Goal: Navigation & Orientation: Find specific page/section

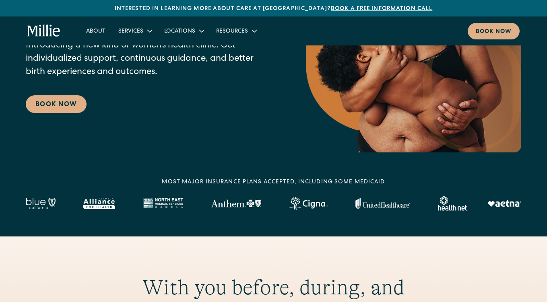
scroll to position [113, 0]
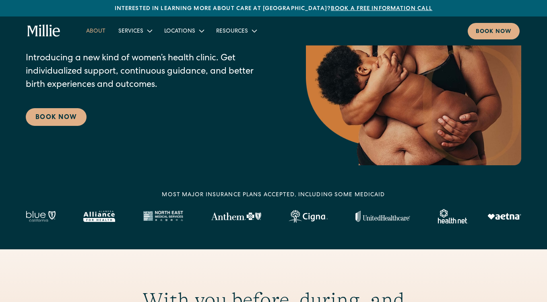
click at [99, 32] on link "About" at bounding box center [96, 30] width 32 height 13
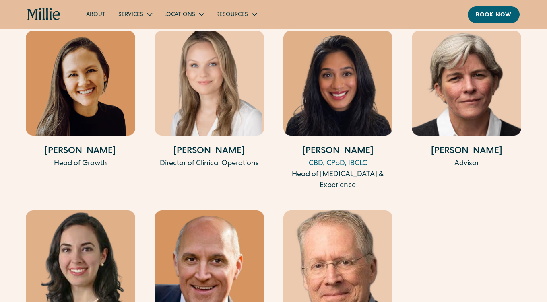
scroll to position [1714, 0]
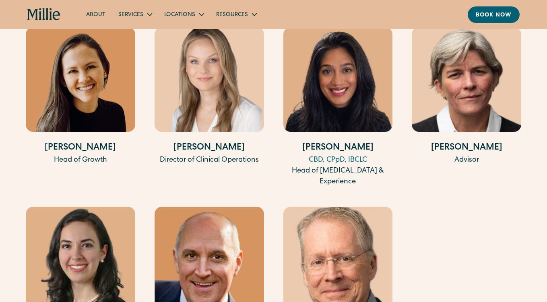
click at [85, 152] on div "Kimmie Carey Head of Growth" at bounding box center [81, 107] width 110 height 161
click at [77, 155] on h4 "Kimmie Carey" at bounding box center [81, 148] width 110 height 13
click at [79, 109] on img at bounding box center [81, 79] width 110 height 105
click at [87, 88] on img at bounding box center [81, 79] width 110 height 105
click at [81, 155] on h4 "Kimmie Carey" at bounding box center [81, 148] width 110 height 13
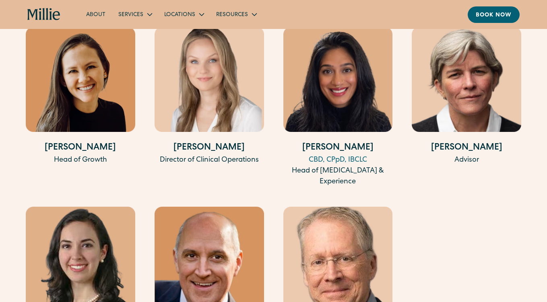
click at [81, 155] on h4 "Kimmie Carey" at bounding box center [81, 148] width 110 height 13
copy div "Kimmie Carey"
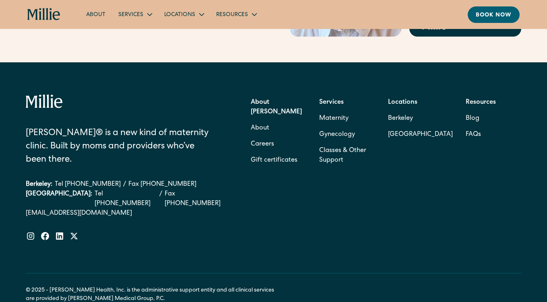
scroll to position [2573, 0]
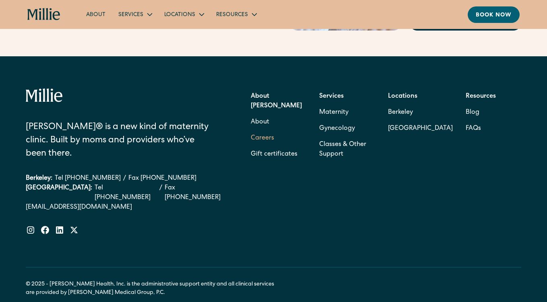
click at [256, 136] on link "Careers" at bounding box center [262, 138] width 23 height 16
